Goal: Task Accomplishment & Management: Manage account settings

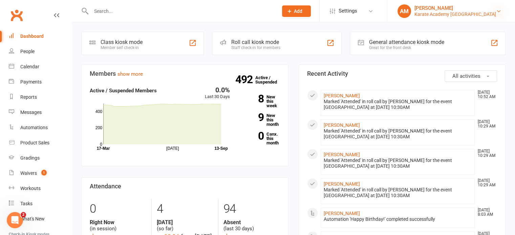
click at [498, 9] on icon at bounding box center [498, 10] width 5 height 5
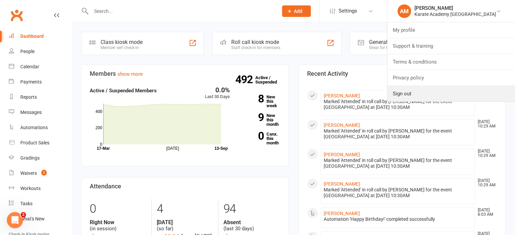
drag, startPoint x: 430, startPoint y: 91, endPoint x: 395, endPoint y: 75, distance: 39.1
click at [430, 91] on link "Sign out" at bounding box center [451, 94] width 128 height 16
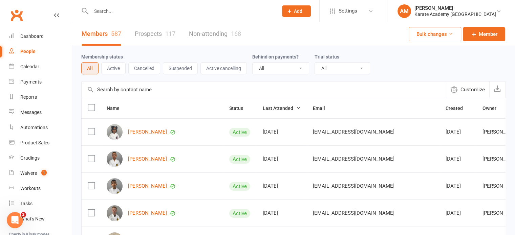
click at [137, 12] on input "text" at bounding box center [181, 10] width 184 height 9
click at [159, 34] on link "Prospects 117" at bounding box center [155, 33] width 41 height 23
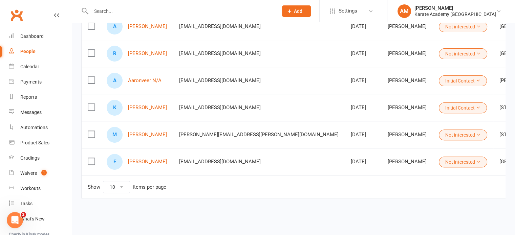
scroll to position [0, 143]
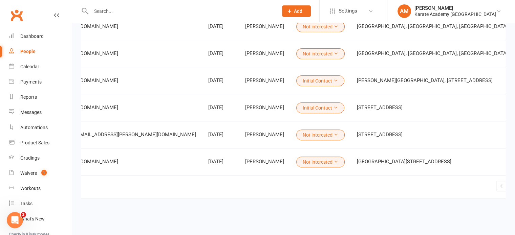
click at [516, 182] on link "2" at bounding box center [520, 186] width 8 height 9
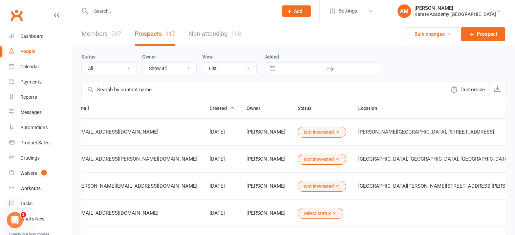
scroll to position [218, 0]
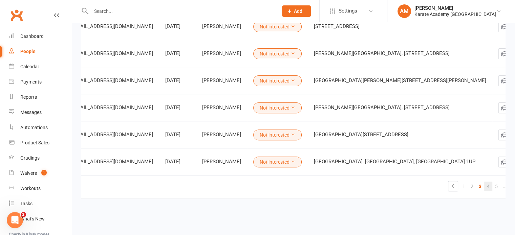
click at [484, 182] on link "4" at bounding box center [488, 186] width 8 height 9
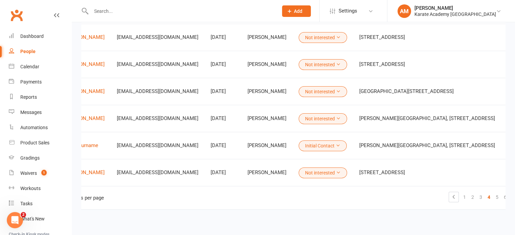
scroll to position [0, 110]
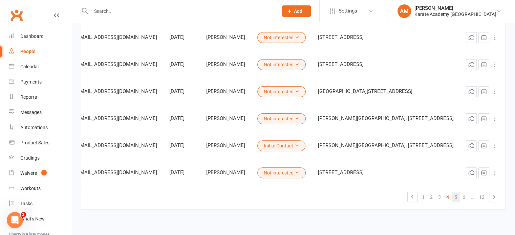
click at [456, 198] on link "5" at bounding box center [456, 197] width 8 height 9
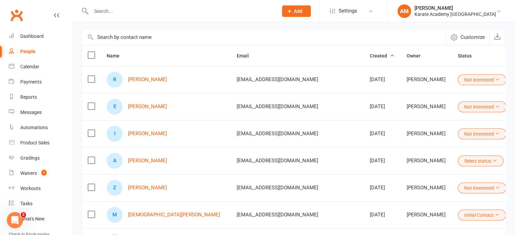
scroll to position [0, 0]
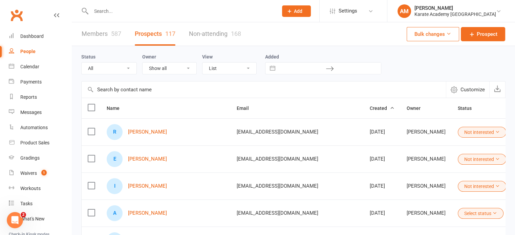
click at [311, 10] on button "Add" at bounding box center [296, 11] width 29 height 12
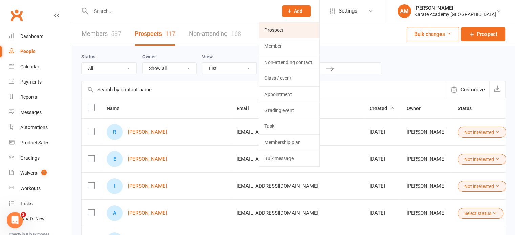
click at [318, 27] on link "Prospect" at bounding box center [289, 30] width 60 height 16
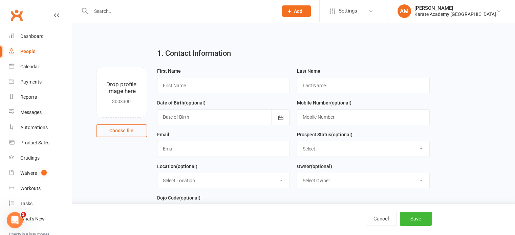
click at [31, 51] on div "People" at bounding box center [27, 51] width 15 height 5
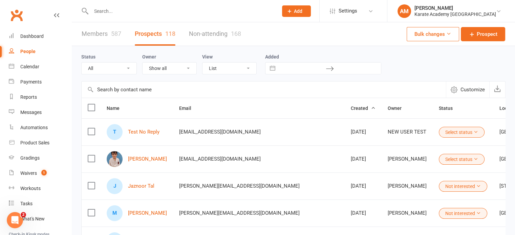
click at [134, 12] on input "text" at bounding box center [181, 10] width 184 height 9
click at [147, 13] on input "text" at bounding box center [181, 10] width 184 height 9
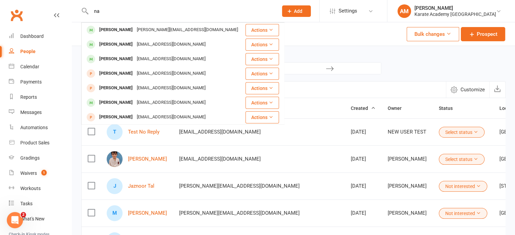
type input "n"
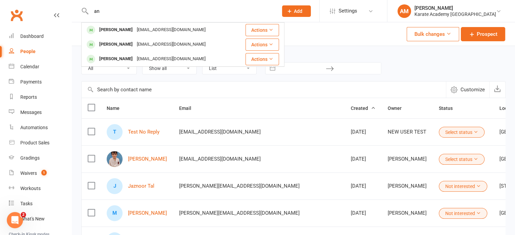
type input "a"
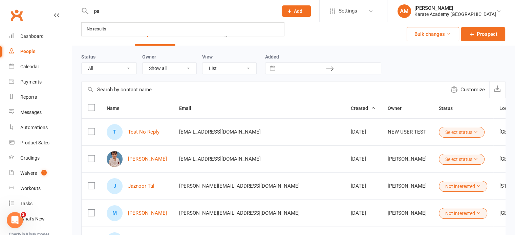
type input "p"
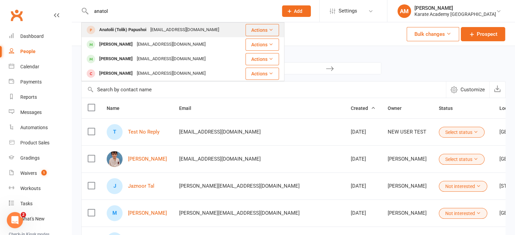
type input "anatol"
click at [146, 27] on div "Anatolii (Tolik) Papushoi" at bounding box center [122, 30] width 51 height 10
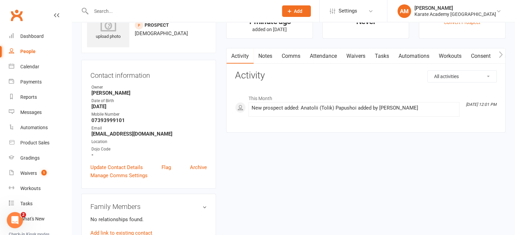
scroll to position [34, 0]
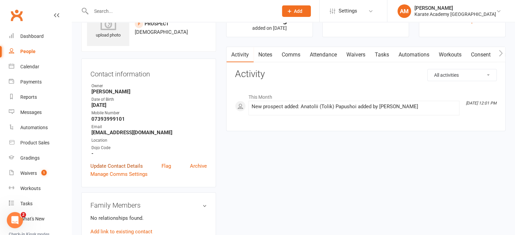
click at [95, 167] on link "Update Contact Details" at bounding box center [116, 166] width 52 height 8
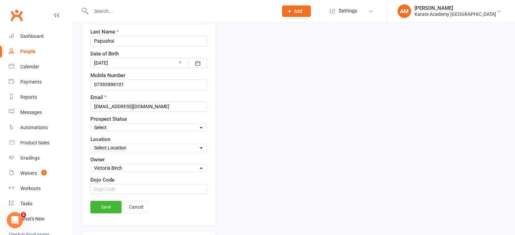
scroll to position [133, 0]
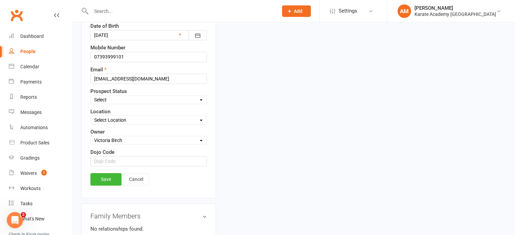
click at [125, 99] on select "Select Initial Contact Not Ready Not interested" at bounding box center [149, 99] width 116 height 7
select select "Initial Contact"
click at [91, 96] on select "Select Initial Contact Not Ready Not interested" at bounding box center [149, 99] width 116 height 7
click at [125, 117] on select "Select Location Bookerhill Primary School, Field Road, High Wycombe HP12 4LR Ci…" at bounding box center [149, 119] width 116 height 7
select select "6"
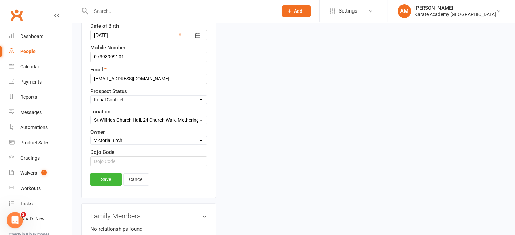
click at [91, 116] on select "Select Location Bookerhill Primary School, Field Road, High Wycombe HP12 4LR Ci…" at bounding box center [149, 119] width 116 height 7
click at [126, 159] on input "text" at bounding box center [148, 161] width 116 height 10
type input "L"
click at [108, 58] on input "07393999101" at bounding box center [148, 57] width 116 height 10
type input "07393 999101"
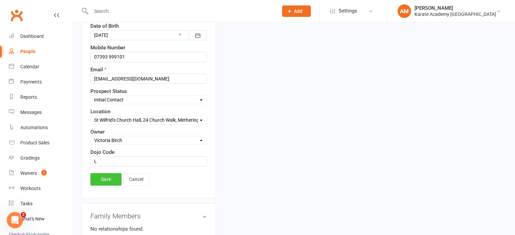
click at [111, 176] on link "Save" at bounding box center [105, 179] width 31 height 12
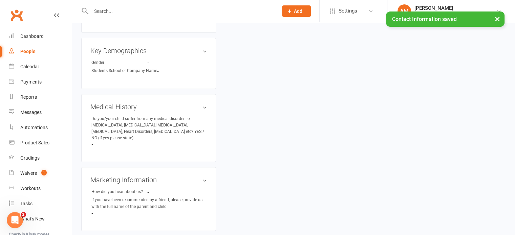
scroll to position [271, 0]
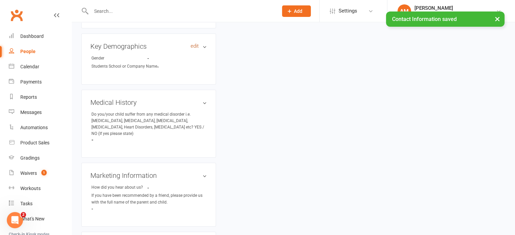
click at [196, 46] on link "edit" at bounding box center [195, 46] width 8 height 6
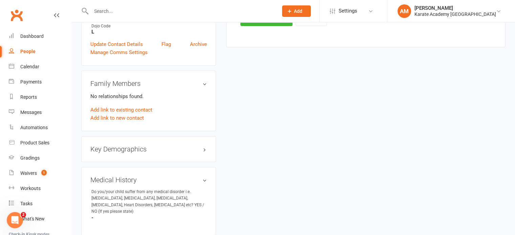
scroll to position [33, 0]
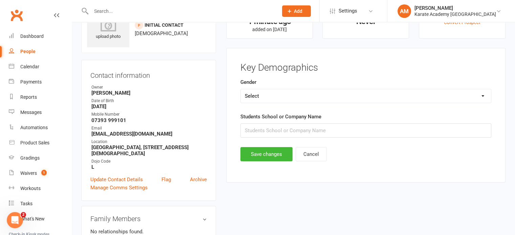
click at [297, 96] on select "Select Male Female" at bounding box center [366, 96] width 250 height 14
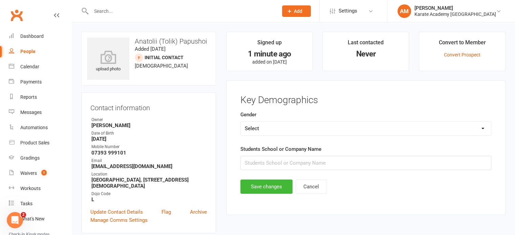
scroll to position [0, 0]
click at [311, 131] on select "Select Male Female" at bounding box center [366, 129] width 250 height 14
select select "[DEMOGRAPHIC_DATA]"
click at [241, 122] on select "Select Male Female" at bounding box center [366, 129] width 250 height 14
click at [273, 187] on button "Save changes" at bounding box center [266, 187] width 52 height 14
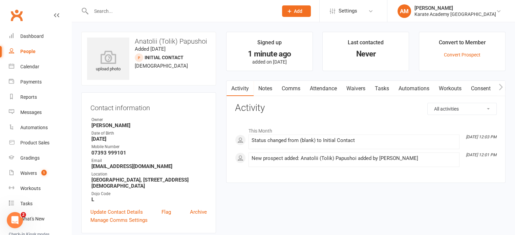
click at [311, 14] on button "Add" at bounding box center [296, 11] width 29 height 12
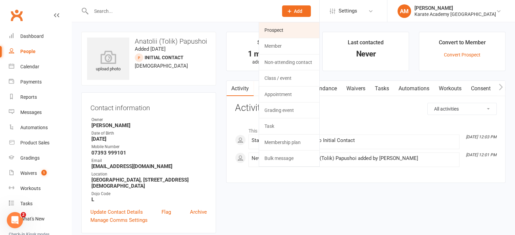
click at [308, 27] on link "Prospect" at bounding box center [289, 30] width 60 height 16
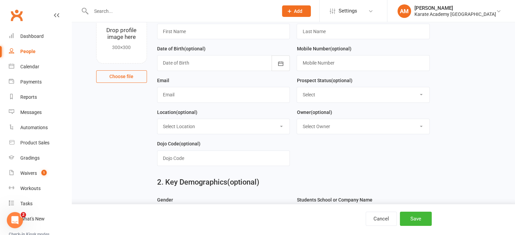
scroll to position [68, 0]
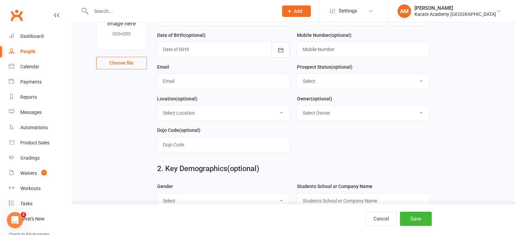
click at [332, 81] on select "Select Initial Contact Not Ready Not interested" at bounding box center [363, 81] width 132 height 15
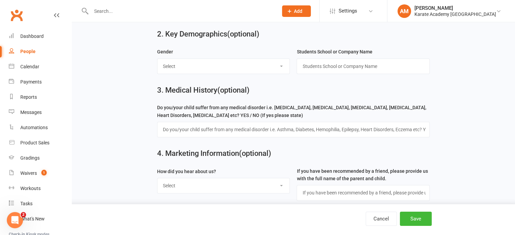
scroll to position [203, 0]
click at [228, 129] on input "text" at bounding box center [293, 129] width 273 height 16
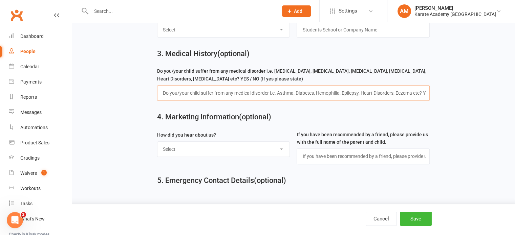
scroll to position [245, 0]
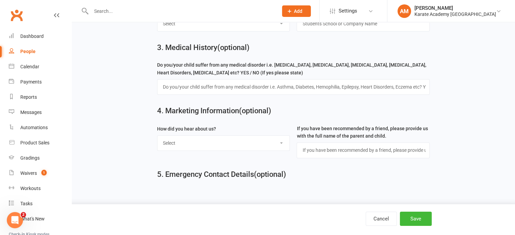
click at [246, 143] on select "Select Online Search (Google) Social Media Walk In Leaflet Banner Poster Friend…" at bounding box center [223, 143] width 132 height 15
click at [264, 143] on select "Select Online Search (Google) Social Media Walk In Leaflet Banner Poster Friend…" at bounding box center [223, 143] width 132 height 15
click at [419, 218] on button "Save" at bounding box center [416, 219] width 32 height 14
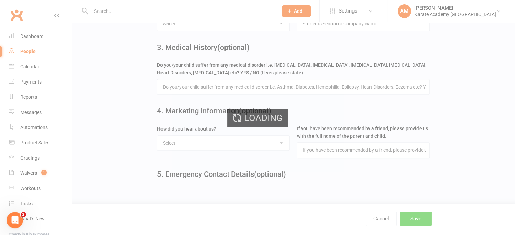
scroll to position [271, 0]
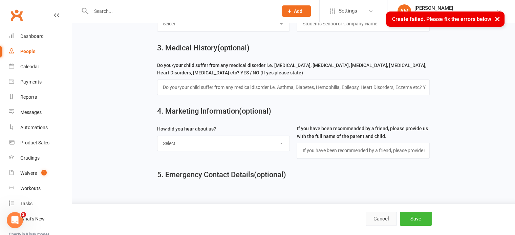
click at [382, 218] on button "Cancel" at bounding box center [381, 219] width 31 height 14
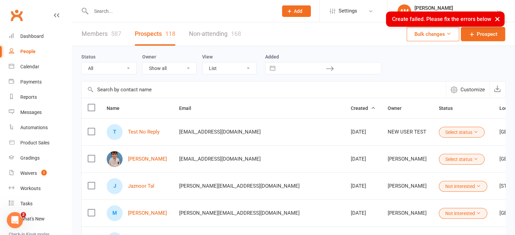
click at [120, 10] on input "text" at bounding box center [181, 10] width 184 height 9
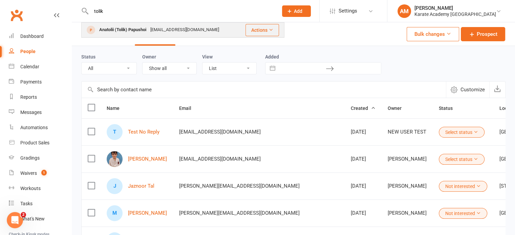
type input "tolik"
click at [136, 31] on div "Anatolii (Tolik) Papushoi" at bounding box center [122, 30] width 51 height 10
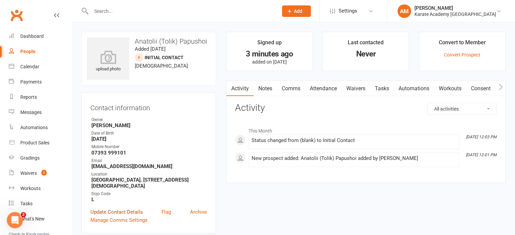
click at [97, 211] on link "Update Contact Details" at bounding box center [116, 212] width 52 height 8
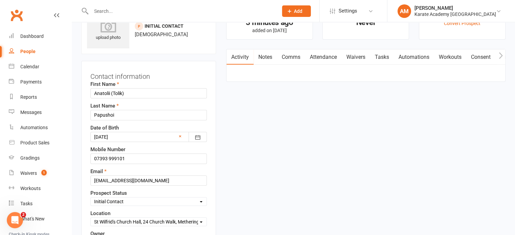
scroll to position [32, 0]
click at [128, 93] on input "Anatolii (Tolik)" at bounding box center [148, 93] width 116 height 10
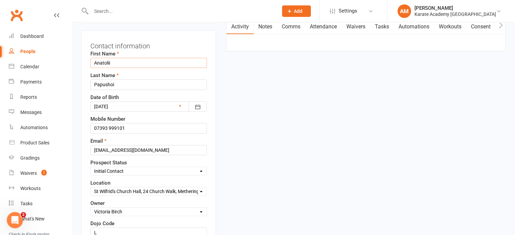
scroll to position [133, 0]
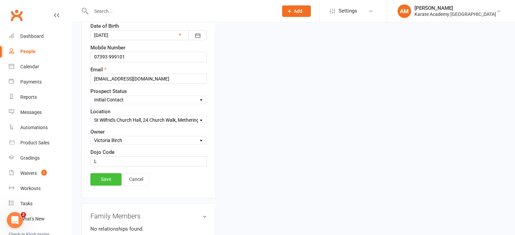
type input "Anatolii"
click at [106, 176] on link "Save" at bounding box center [105, 179] width 31 height 12
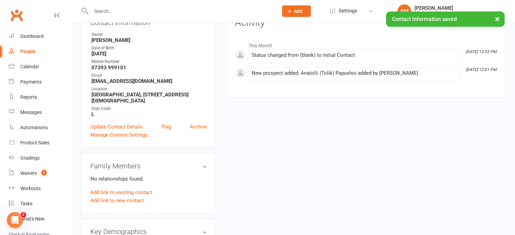
scroll to position [0, 0]
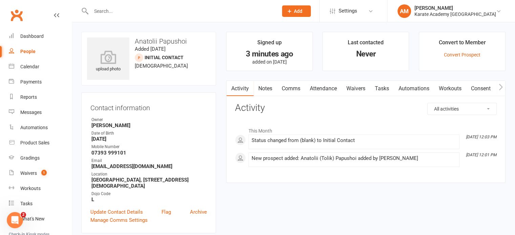
click at [29, 50] on div "People" at bounding box center [27, 51] width 15 height 5
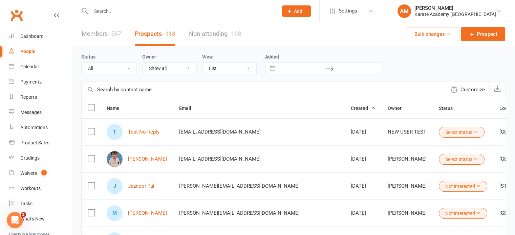
click at [109, 12] on input "text" at bounding box center [181, 10] width 184 height 9
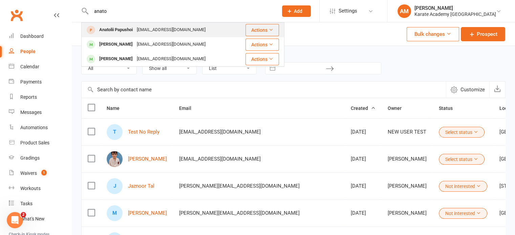
type input "anato"
click at [143, 33] on div "[EMAIL_ADDRESS][DOMAIN_NAME]" at bounding box center [171, 30] width 73 height 10
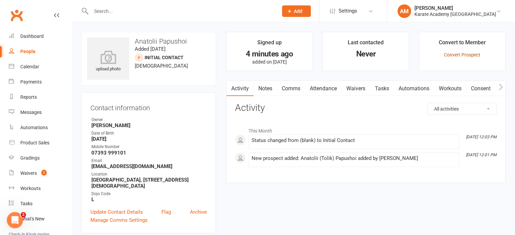
click at [465, 56] on link "Convert Prospect" at bounding box center [462, 54] width 37 height 5
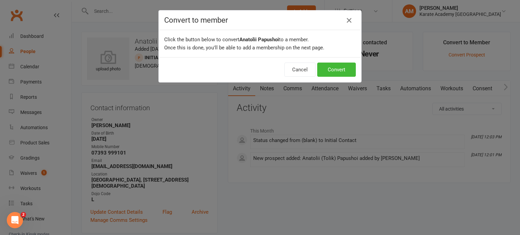
click at [348, 20] on icon "button" at bounding box center [349, 20] width 8 height 8
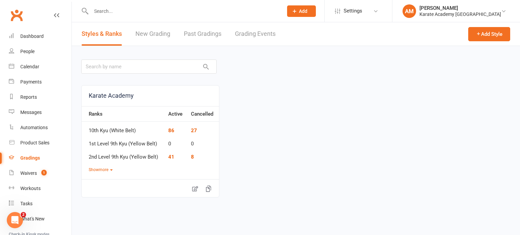
click at [249, 35] on link "Grading Events" at bounding box center [255, 33] width 41 height 23
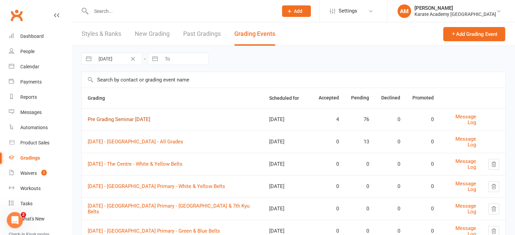
click at [144, 116] on link "Pre Grading Seminar September 2025" at bounding box center [119, 119] width 63 height 6
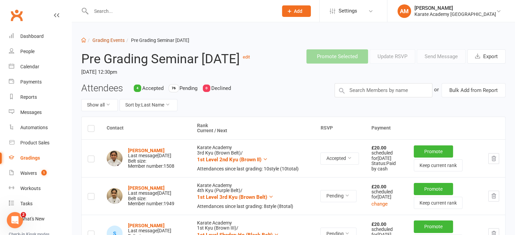
click at [121, 40] on link "Grading Events" at bounding box center [108, 40] width 32 height 5
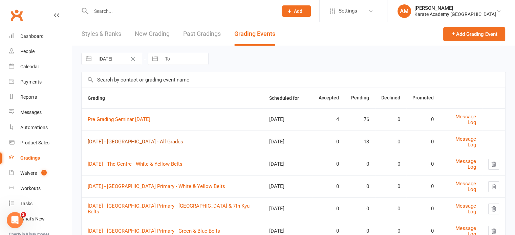
click at [175, 141] on link "Saturday 27th September 2025 - St Wilfrid's Church Hall - All Grades" at bounding box center [135, 142] width 95 height 6
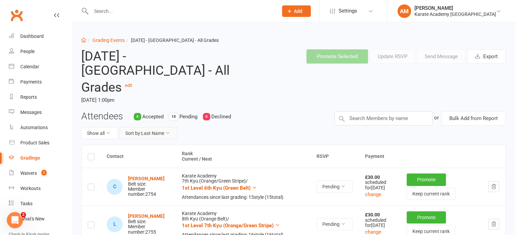
click at [171, 133] on button "Sort by: Last Name" at bounding box center [149, 133] width 58 height 12
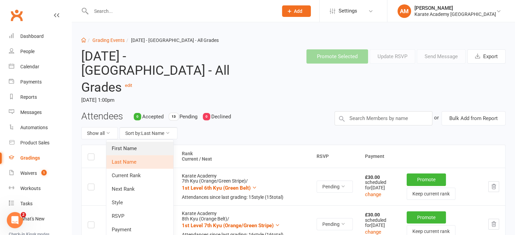
click at [158, 148] on link "First Name" at bounding box center [139, 149] width 67 height 14
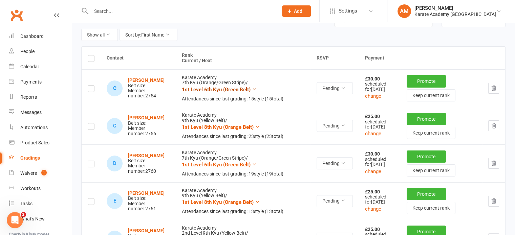
scroll to position [102, 0]
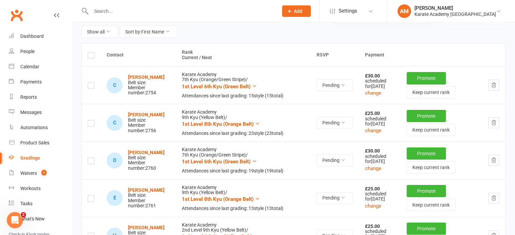
click at [495, 84] on icon "button" at bounding box center [494, 85] width 6 height 6
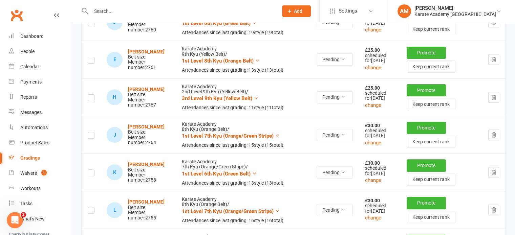
scroll to position [203, 0]
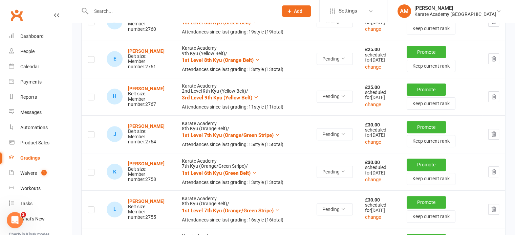
click at [494, 100] on icon "button" at bounding box center [494, 97] width 6 height 6
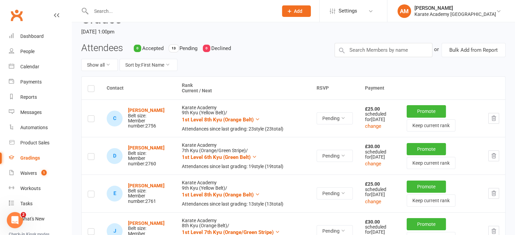
scroll to position [0, 0]
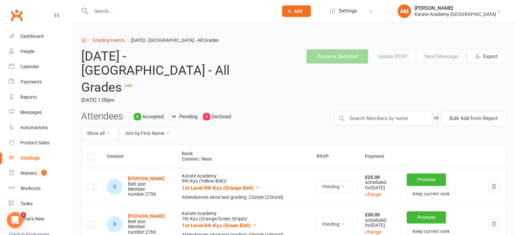
click at [119, 43] on link "Grading Events" at bounding box center [108, 40] width 32 height 5
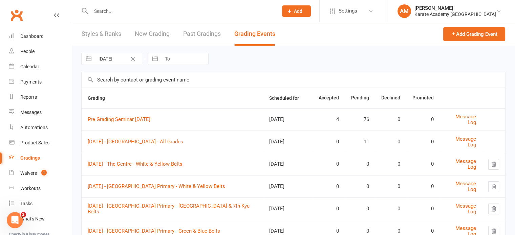
click at [258, 61] on div "06 Sep 2025 Navigate forward to interact with the calendar and select a date. P…" at bounding box center [293, 59] width 424 height 26
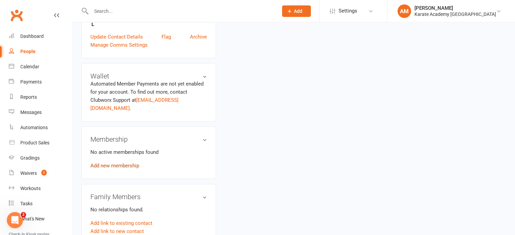
scroll to position [203, 0]
click at [122, 163] on link "Add new membership" at bounding box center [114, 166] width 49 height 6
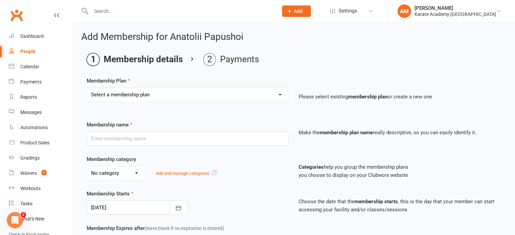
click at [176, 96] on select "Select a membership plan Create new Membership Plan Term Fee - 3 Months Term Fe…" at bounding box center [187, 95] width 201 height 14
select select "3"
click at [87, 88] on select "Select a membership plan Create new Membership Plan Term Fee - 3 Months Term Fe…" at bounding box center [187, 95] width 201 height 14
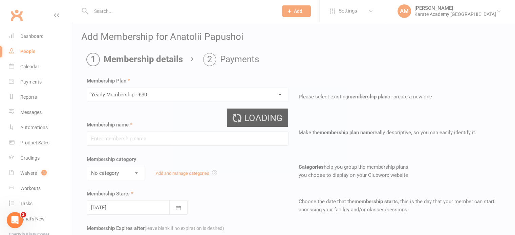
type input "Yearly Membership - £30"
select select "2"
type input "0"
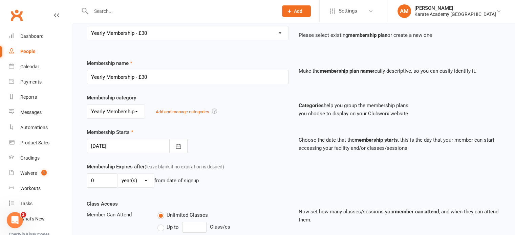
scroll to position [68, 0]
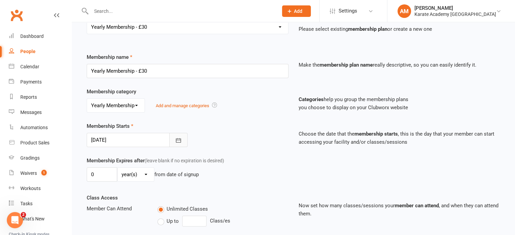
click at [180, 137] on icon "button" at bounding box center [178, 140] width 7 height 7
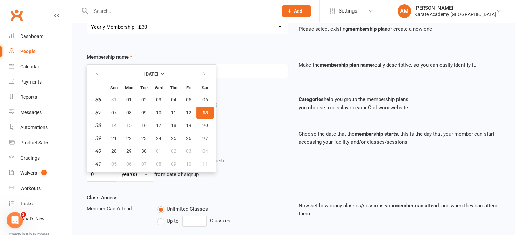
click at [250, 119] on div "Membership category No category Term Fees Tournament Yearly Membership Add and …" at bounding box center [294, 105] width 424 height 35
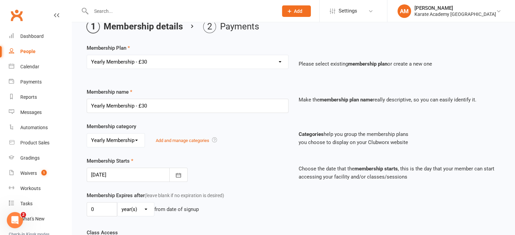
scroll to position [34, 0]
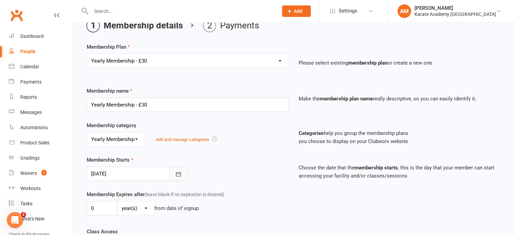
click at [182, 174] on icon "button" at bounding box center [178, 174] width 7 height 7
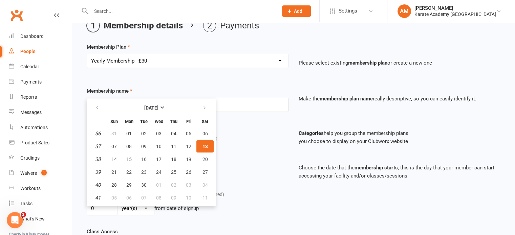
click at [261, 167] on div "Membership Starts [DATE] [DATE] Sun Mon Tue Wed Thu Fri Sat 36 31 01 02 03 04 0…" at bounding box center [188, 168] width 212 height 25
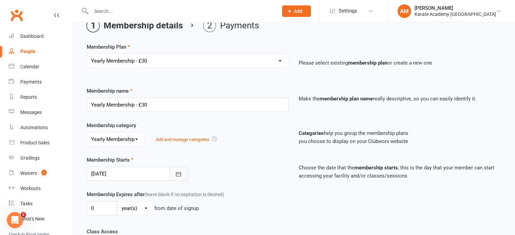
click at [180, 172] on icon "button" at bounding box center [178, 174] width 7 height 7
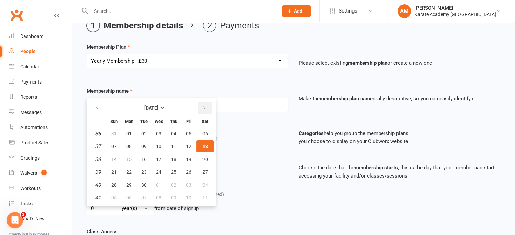
click at [204, 106] on icon "button" at bounding box center [204, 107] width 5 height 5
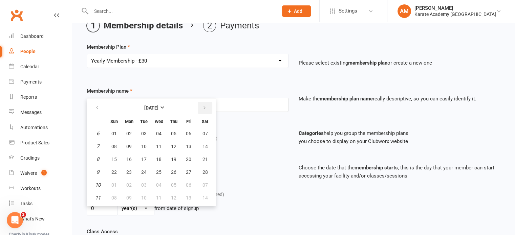
click at [204, 106] on icon "button" at bounding box center [204, 107] width 5 height 5
click at [98, 108] on icon "button" at bounding box center [97, 107] width 5 height 5
click at [242, 150] on div "Membership category No category Term Fees Tournament Yearly Membership Add and …" at bounding box center [294, 139] width 424 height 35
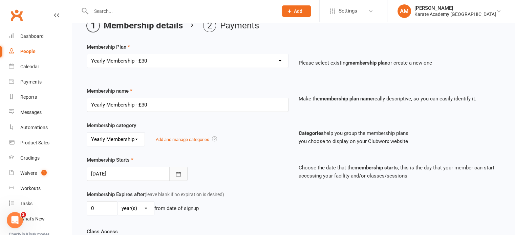
click at [182, 171] on button "button" at bounding box center [178, 174] width 18 height 14
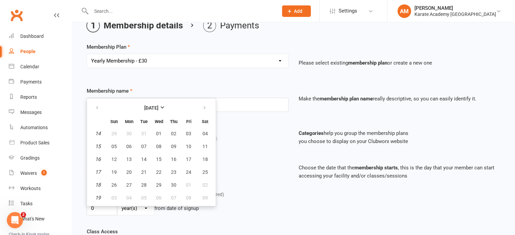
click at [236, 157] on div "Membership Starts 13 Sep 2025 April 2026 Sun Mon Tue Wed Thu Fri Sat 14 29 30 3…" at bounding box center [188, 168] width 212 height 25
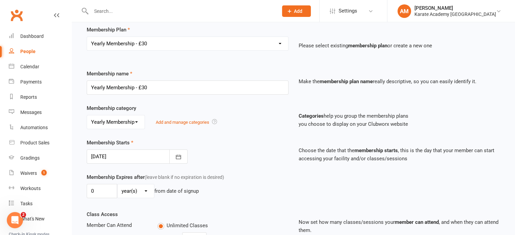
scroll to position [30, 0]
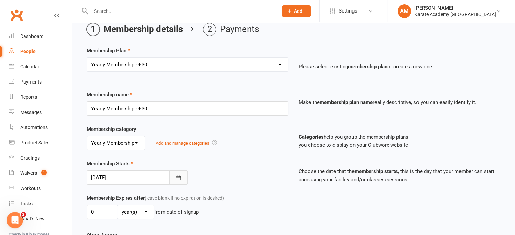
click at [180, 177] on icon "button" at bounding box center [178, 178] width 7 height 7
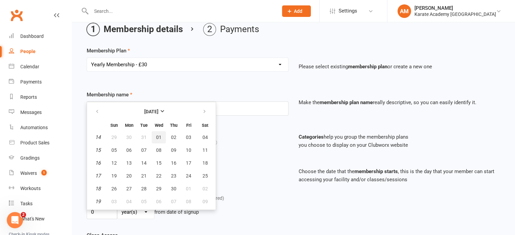
click at [159, 135] on span "01" at bounding box center [158, 137] width 5 height 5
type input "01 Apr 2026"
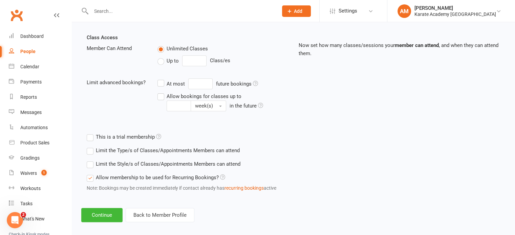
scroll to position [233, 0]
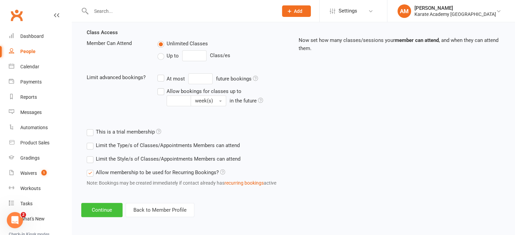
click at [107, 208] on button "Continue" at bounding box center [101, 210] width 41 height 14
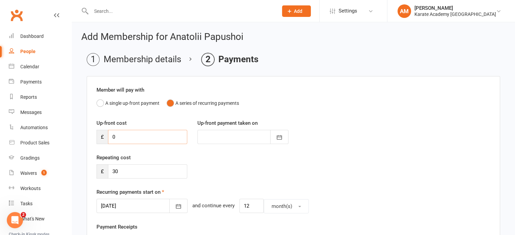
click at [126, 137] on input "0" at bounding box center [147, 137] width 79 height 14
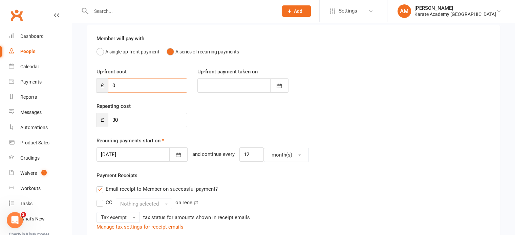
scroll to position [68, 0]
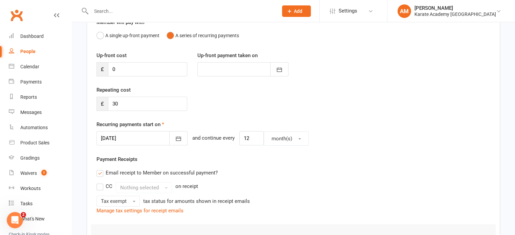
click at [239, 70] on div at bounding box center [242, 69] width 91 height 14
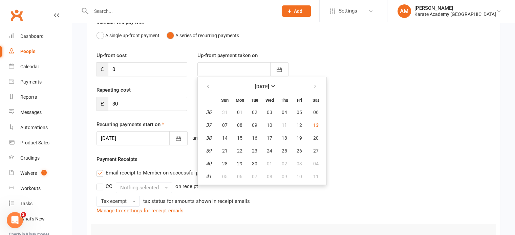
click at [380, 128] on div "Recurring payments start on 01 Apr 2026 April 2026 Sun Mon Tue Wed Thu Fri Sat …" at bounding box center [294, 133] width 394 height 25
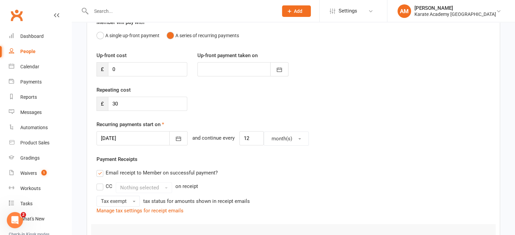
click at [255, 69] on div at bounding box center [242, 69] width 91 height 14
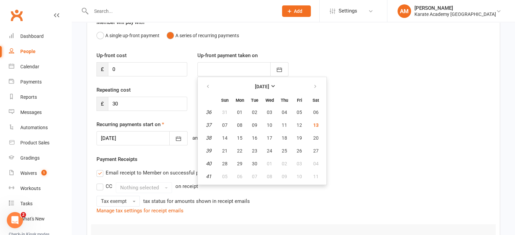
click at [337, 137] on div "01 Apr 2026 April 2026 Sun Mon Tue Wed Thu Fri Sat 14 29 30 31 01 02 03 04 15 0…" at bounding box center [294, 138] width 394 height 15
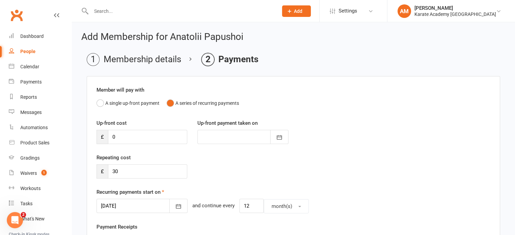
scroll to position [0, 0]
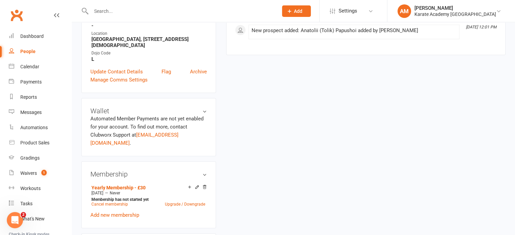
scroll to position [203, 0]
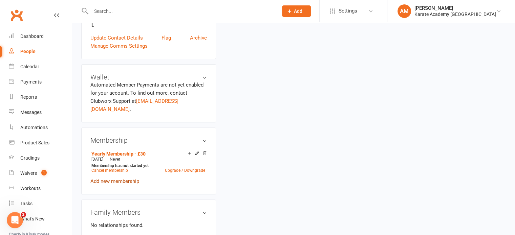
click at [127, 178] on link "Add new membership" at bounding box center [114, 181] width 49 height 6
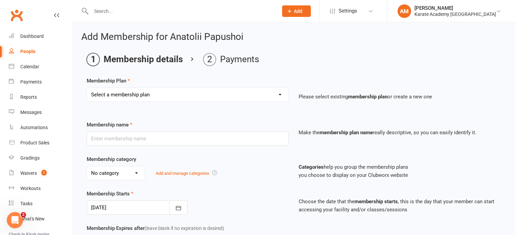
click at [212, 94] on select "Select a membership plan Create new Membership Plan Term Fee - 3 Months Term Fe…" at bounding box center [187, 95] width 201 height 14
select select "2"
click at [87, 88] on select "Select a membership plan Create new Membership Plan Term Fee - 3 Months Term Fe…" at bounding box center [187, 95] width 201 height 14
type input "Term Fee - 1 Month ([GEOGRAPHIC_DATA])"
select select "0"
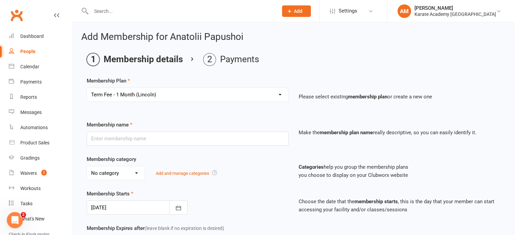
type input "0"
select select "2"
click at [204, 95] on select "Select a membership plan Create new Membership Plan Term Fee - 3 Months Term Fe…" at bounding box center [187, 95] width 201 height 14
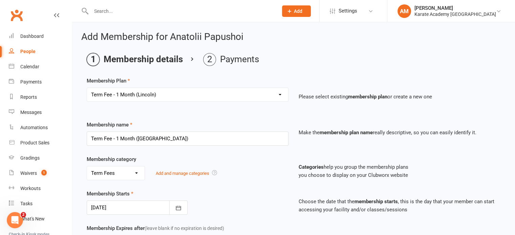
click at [244, 190] on div "Membership Starts [DATE] [DATE] Sun Mon Tue Wed Thu Fri Sat 36 31 01 02 03 04 0…" at bounding box center [188, 202] width 212 height 25
click at [181, 95] on select "Select a membership plan Create new Membership Plan Term Fee - 3 Months Term Fe…" at bounding box center [187, 95] width 201 height 14
click at [249, 194] on div "Membership Starts [DATE] [DATE] Sun Mon Tue Wed Thu Fri Sat 36 31 01 02 03 04 0…" at bounding box center [188, 202] width 212 height 25
click at [176, 96] on select "Select a membership plan Create new Membership Plan Term Fee - 3 Months Term Fe…" at bounding box center [187, 95] width 201 height 14
click at [87, 88] on select "Select a membership plan Create new Membership Plan Term Fee - 3 Months Term Fe…" at bounding box center [187, 95] width 201 height 14
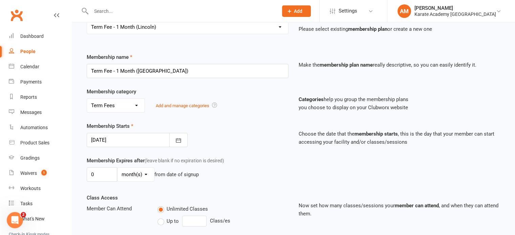
scroll to position [102, 0]
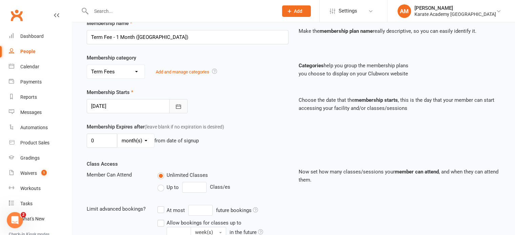
click at [177, 105] on icon "button" at bounding box center [178, 106] width 7 height 7
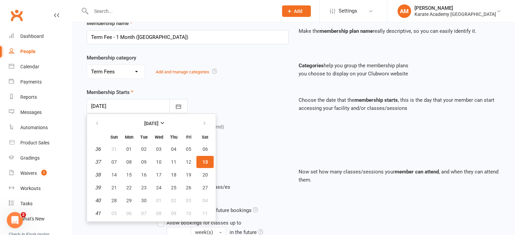
click at [252, 124] on div "Membership Expires after (leave blank if no expiration is desired) 0 day(s) wee…" at bounding box center [188, 137] width 212 height 28
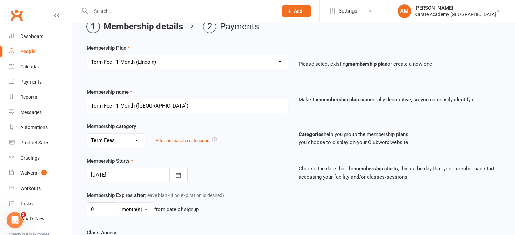
scroll to position [34, 0]
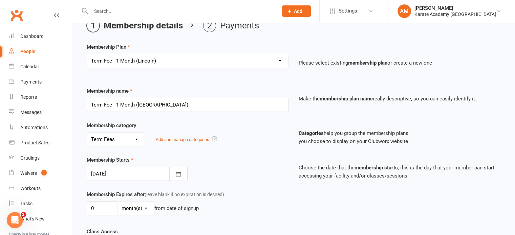
click at [276, 151] on div "Membership category No category Term Fees Tournament Yearly Membership Add and …" at bounding box center [294, 139] width 424 height 35
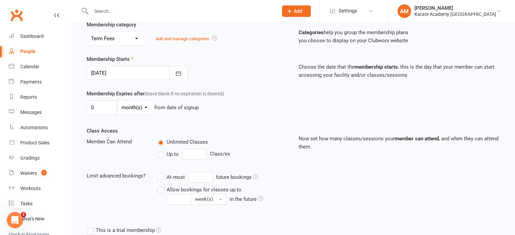
scroll to position [135, 0]
click at [182, 70] on icon "button" at bounding box center [178, 72] width 7 height 7
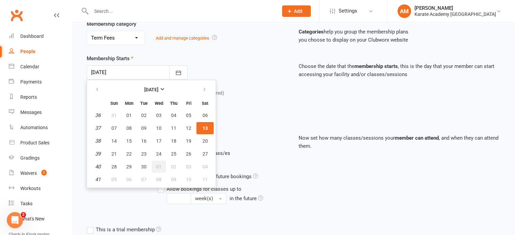
click at [160, 165] on span "01" at bounding box center [158, 166] width 5 height 5
type input "[DATE]"
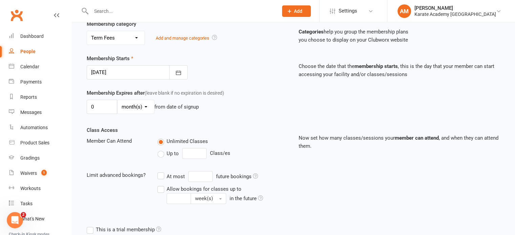
scroll to position [233, 0]
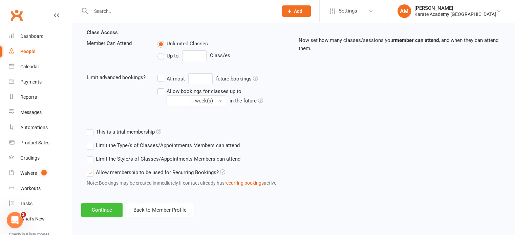
click at [101, 208] on button "Continue" at bounding box center [101, 210] width 41 height 14
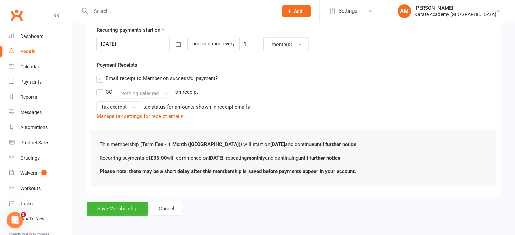
scroll to position [163, 0]
click at [171, 208] on button "Cancel" at bounding box center [166, 208] width 31 height 14
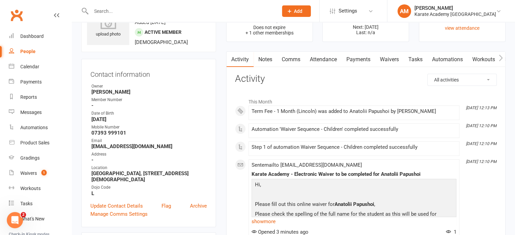
scroll to position [34, 0]
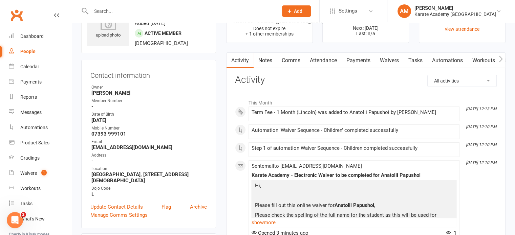
click at [359, 60] on link "Payments" at bounding box center [359, 61] width 34 height 16
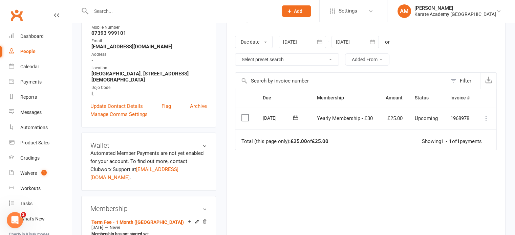
scroll to position [135, 0]
click at [321, 40] on icon "button" at bounding box center [319, 41] width 7 height 7
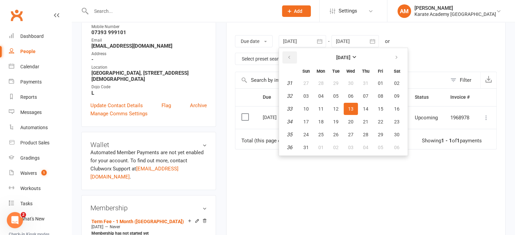
click at [295, 58] on button "button" at bounding box center [289, 57] width 15 height 12
click at [335, 81] on span "01" at bounding box center [335, 83] width 5 height 5
type input "[DATE]"
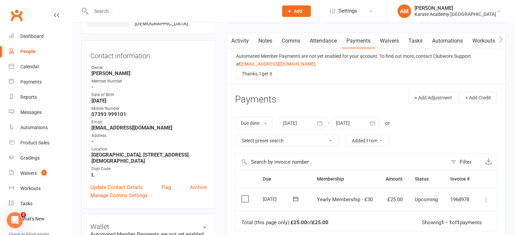
scroll to position [34, 0]
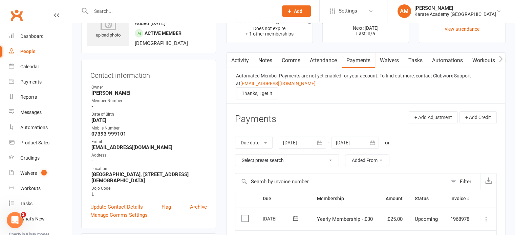
click at [376, 142] on icon "button" at bounding box center [372, 143] width 7 height 7
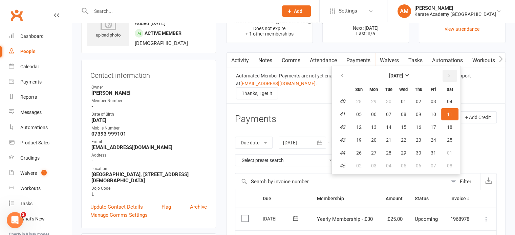
click at [451, 74] on button "button" at bounding box center [450, 76] width 15 height 12
click at [446, 140] on button "22" at bounding box center [449, 140] width 17 height 12
type input "[DATE]"
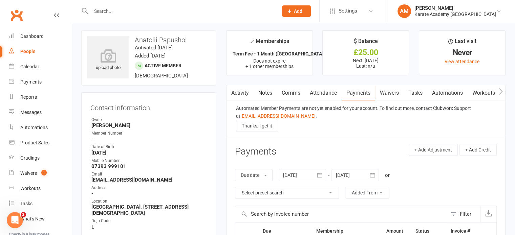
scroll to position [0, 0]
